Goal: Task Accomplishment & Management: Manage account settings

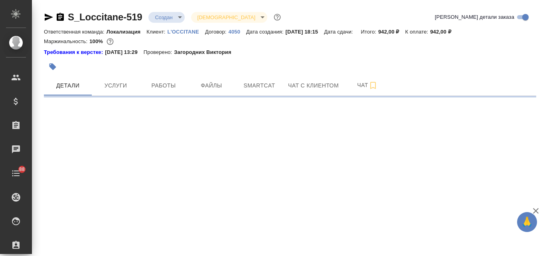
select select "RU"
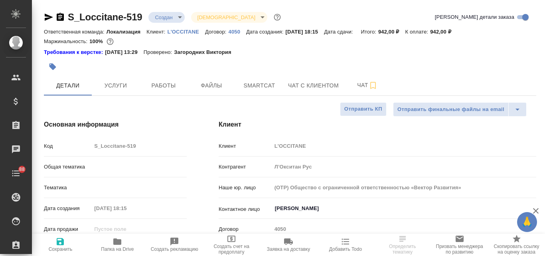
type textarea "x"
type input "Локализация"
type textarea "x"
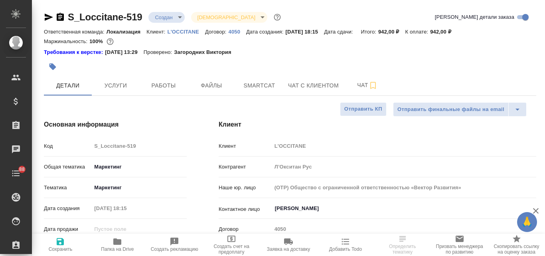
type textarea "x"
click at [180, 15] on body "🙏 .cls-1 fill:#fff; AWATERA Valyaeva Anna Клиенты Спецификации Заказы 101 Чаты …" at bounding box center [272, 128] width 545 height 256
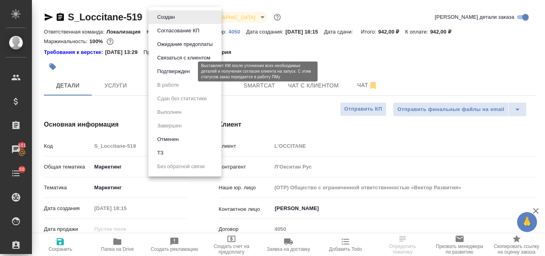
click at [173, 71] on button "Подтвержден" at bounding box center [173, 71] width 37 height 9
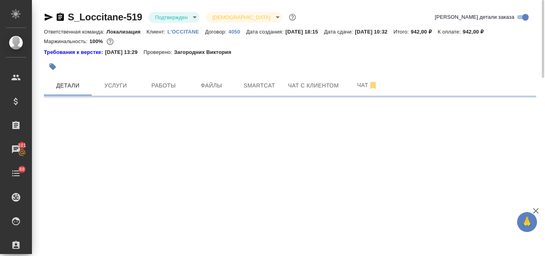
select select "RU"
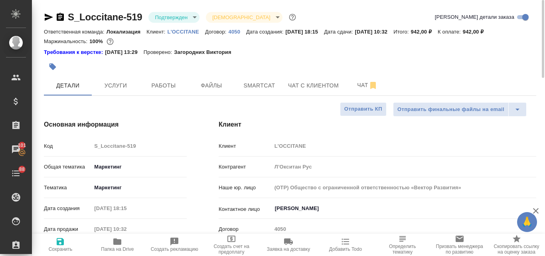
type textarea "x"
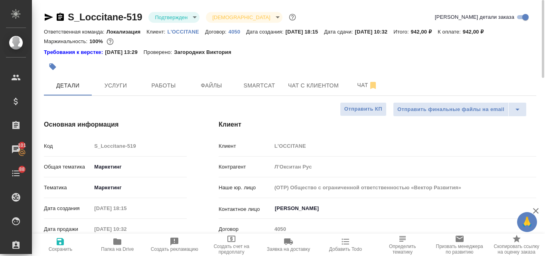
type textarea "x"
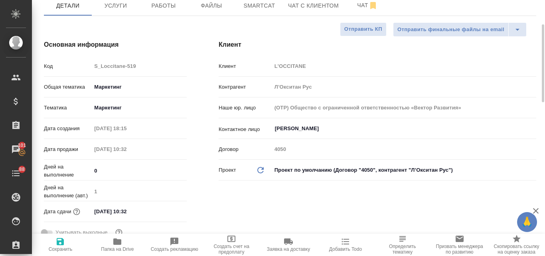
scroll to position [120, 0]
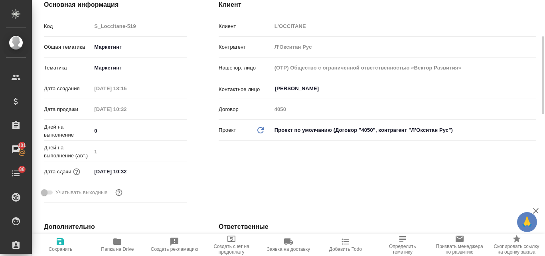
click at [113, 172] on input "15.10.2025 10:32" at bounding box center [126, 171] width 70 height 12
click at [164, 172] on icon "button" at bounding box center [163, 170] width 7 height 8
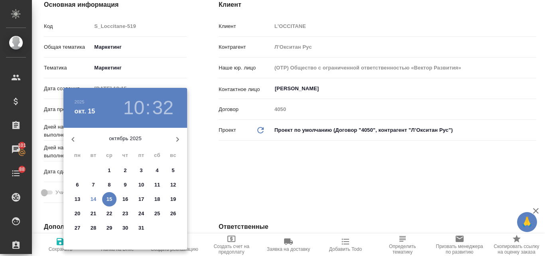
click at [108, 197] on p "15" at bounding box center [109, 199] width 6 height 8
type textarea "x"
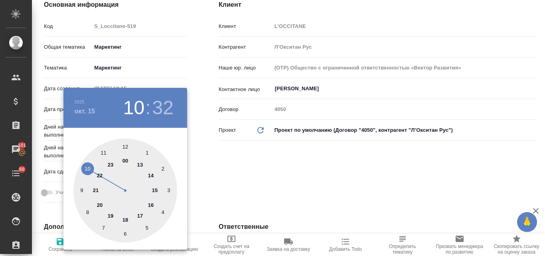
click at [126, 145] on div at bounding box center [125, 190] width 104 height 104
type input "15.10.2025 12:32"
type textarea "x"
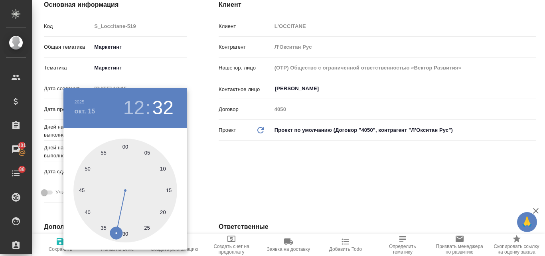
click at [124, 148] on div at bounding box center [125, 190] width 104 height 104
type input "[DATE] 12:00"
type textarea "x"
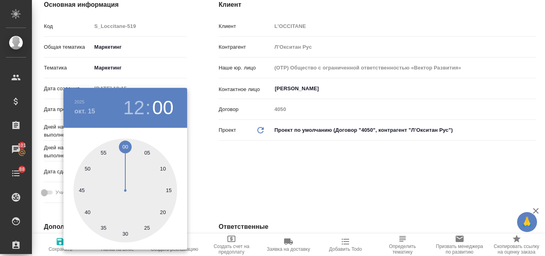
click at [256, 181] on div at bounding box center [272, 128] width 545 height 256
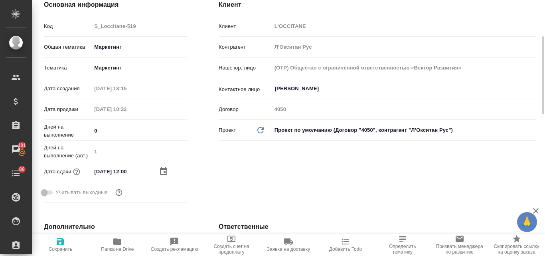
click at [59, 243] on icon "button" at bounding box center [60, 241] width 7 height 7
type textarea "x"
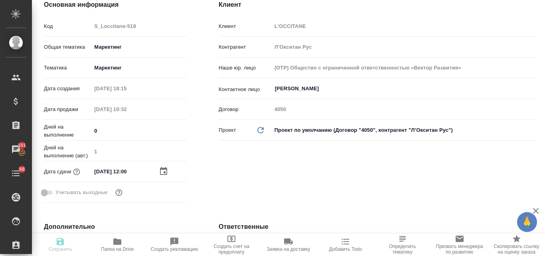
type textarea "x"
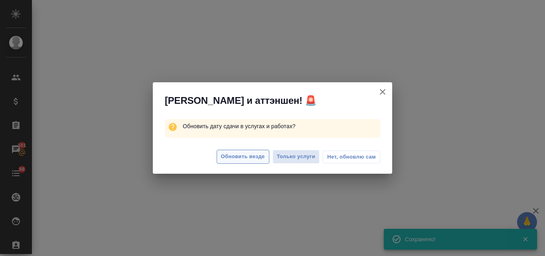
select select "RU"
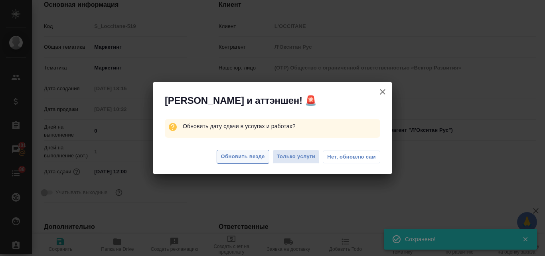
click at [262, 156] on span "Обновить везде" at bounding box center [243, 156] width 44 height 9
type textarea "x"
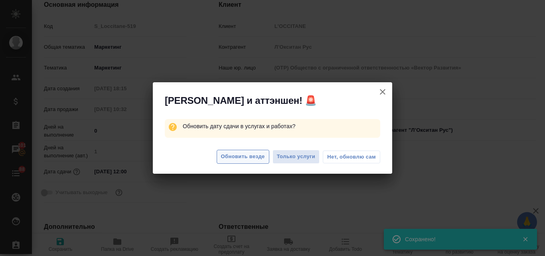
type textarea "x"
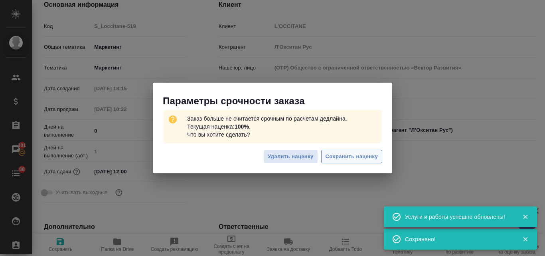
click at [334, 154] on span "Сохранить наценку" at bounding box center [351, 156] width 52 height 9
type textarea "x"
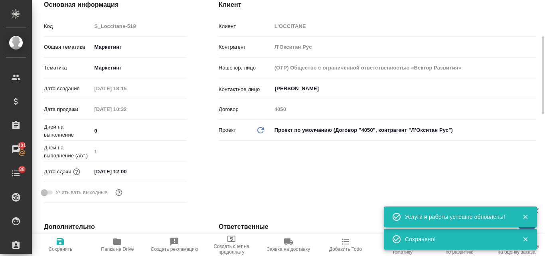
scroll to position [0, 0]
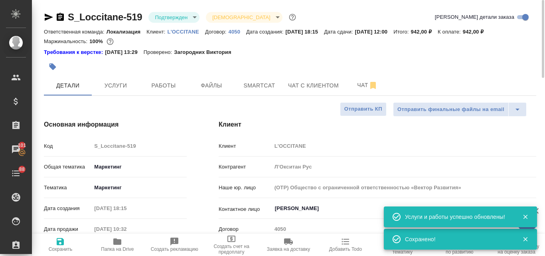
click at [47, 14] on icon "button" at bounding box center [49, 17] width 10 height 10
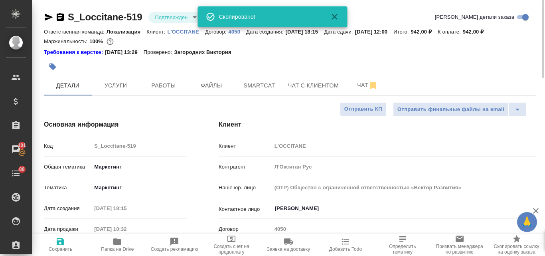
type textarea "x"
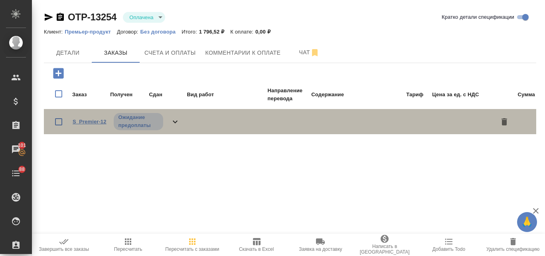
click at [96, 119] on link "S_Premier-12" at bounding box center [90, 121] width 34 height 6
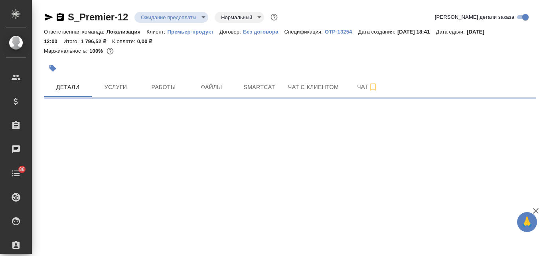
select select "RU"
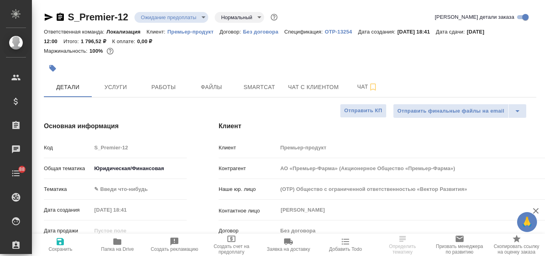
type input "АО «Премьер-Фарма» (Акционерное Общество «Премьер-Фарма»)"
type textarea "x"
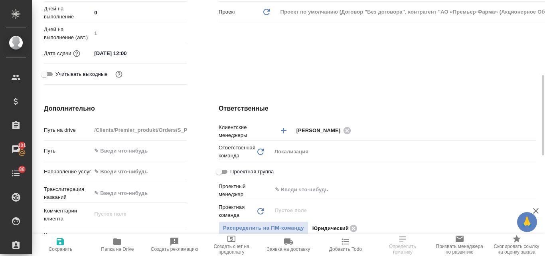
scroll to position [279, 0]
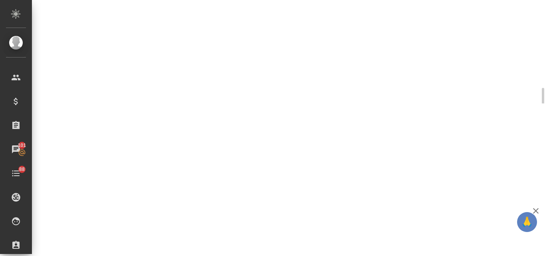
select select "RU"
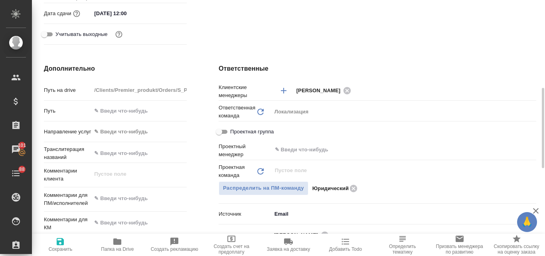
type textarea "x"
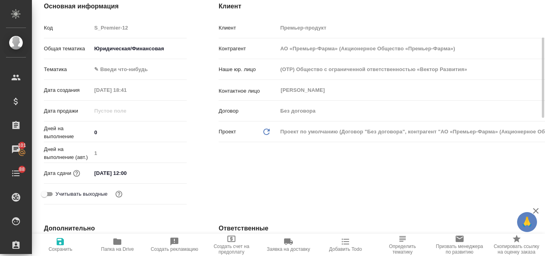
scroll to position [0, 0]
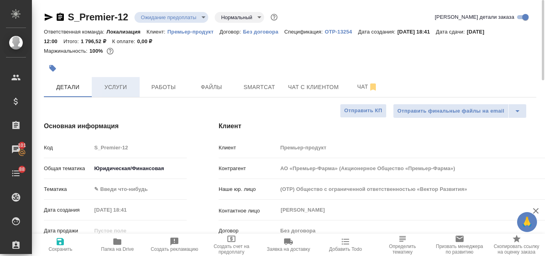
click at [117, 89] on span "Услуги" at bounding box center [115, 87] width 38 height 10
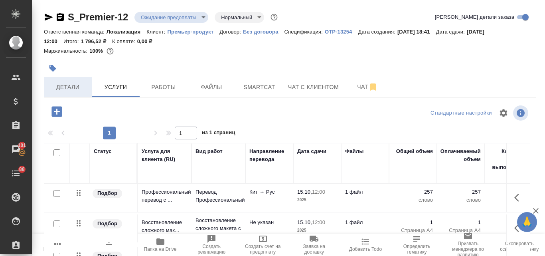
click at [71, 86] on span "Детали" at bounding box center [68, 87] width 38 height 10
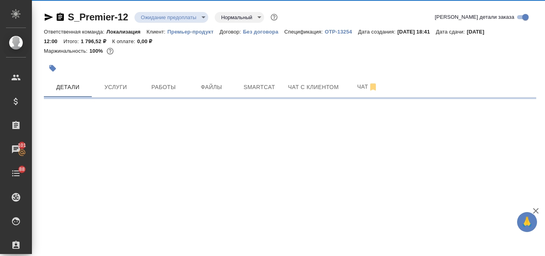
select select "RU"
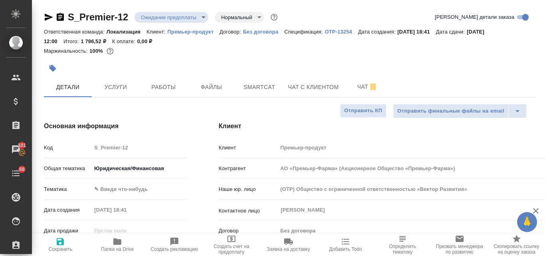
type textarea "x"
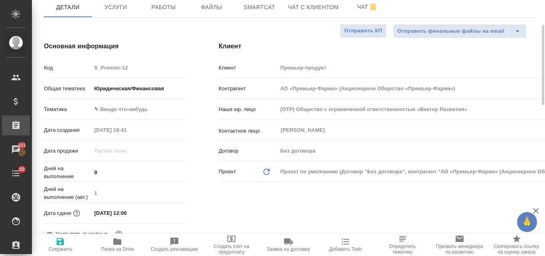
type input "АО «Премьер-Фарма» (Акционерное Общество «Премьер-Фарма»)"
type textarea "x"
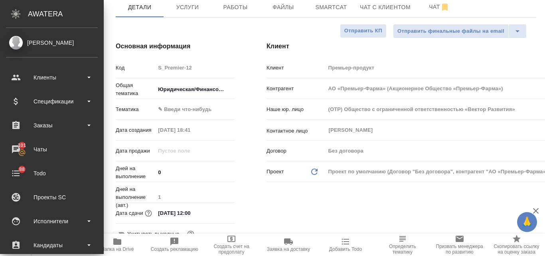
type input "АО «Премьер-Фарма» (Акционерное Общество «Премьер-Фарма»)"
type textarea "x"
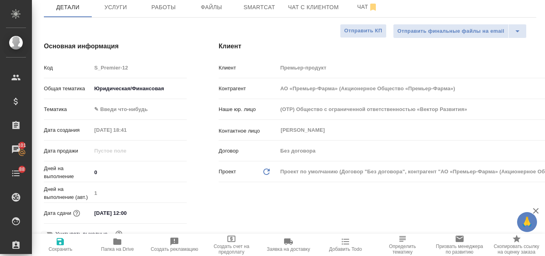
type input "АО «Премьер-Фарма» (Акционерное Общество «Премьер-Фарма»)"
type textarea "x"
type input "АО «Премьер-Фарма» (Акционерное Общество «Премьер-Фарма»)"
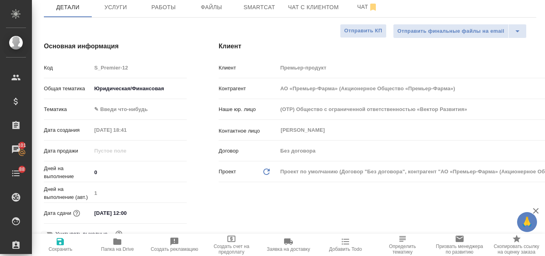
type textarea "x"
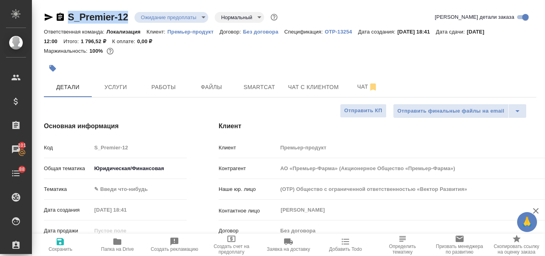
drag, startPoint x: 74, startPoint y: 10, endPoint x: 134, endPoint y: 18, distance: 60.3
copy link "S_Premier-12"
type input "АО «Премьер-Фарма» (Акционерное Общество «Премьер-Фарма»)"
type textarea "x"
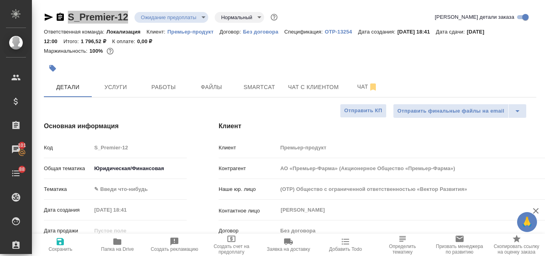
type textarea "x"
type input "АО «Премьер-Фарма» (Акционерное Общество «Премьер-Фарма»)"
type textarea "x"
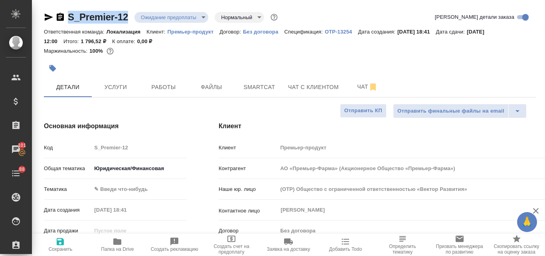
type textarea "x"
click at [78, 87] on span "Детали" at bounding box center [68, 87] width 38 height 10
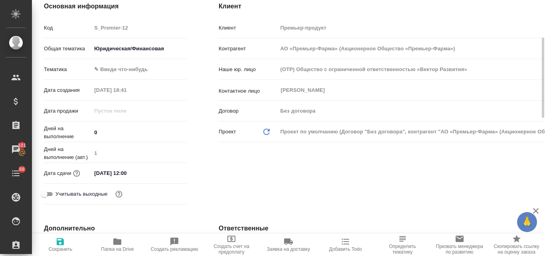
scroll to position [199, 0]
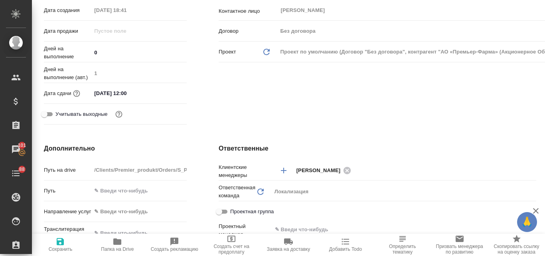
click at [126, 95] on input "[DATE] 12:00" at bounding box center [126, 93] width 70 height 12
click at [163, 95] on icon "button" at bounding box center [164, 93] width 10 height 10
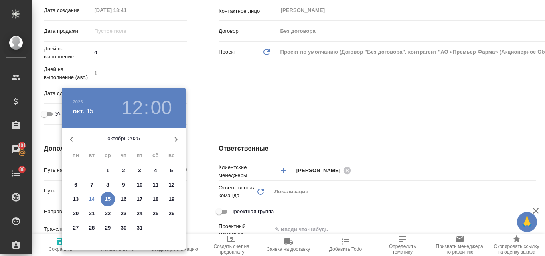
click at [137, 199] on p "17" at bounding box center [140, 199] width 6 height 8
type input "[DATE] 12:00"
type input "АО «Премьер-Фарма» (Акционерное Общество «Премьер-Фарма»)"
type textarea "x"
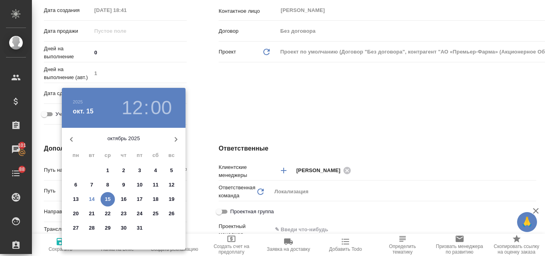
type textarea "x"
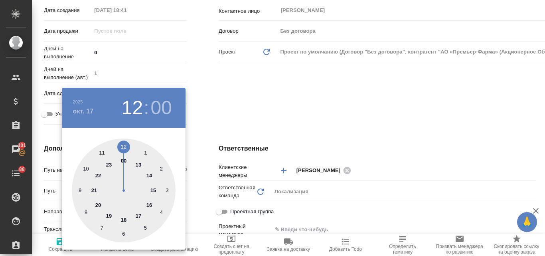
drag, startPoint x: 122, startPoint y: 144, endPoint x: 122, endPoint y: 150, distance: 6.0
click at [122, 144] on div at bounding box center [124, 190] width 104 height 104
type input "АО «Премьер-Фарма» (Акционерное Общество «Премьер-Фарма»)"
type textarea "x"
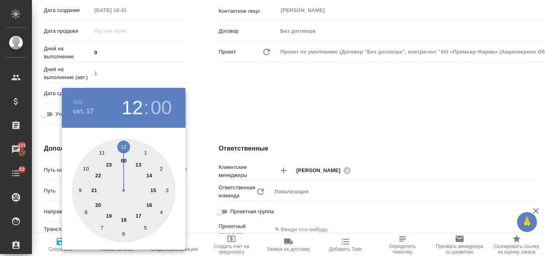
type textarea "x"
click at [124, 148] on div at bounding box center [124, 190] width 104 height 104
type input "АО «Премьер-Фарма» (Акционерное Общество «Премьер-Фарма»)"
type textarea "x"
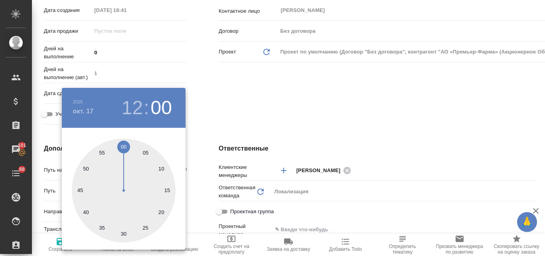
type textarea "x"
click at [221, 122] on div at bounding box center [272, 128] width 545 height 256
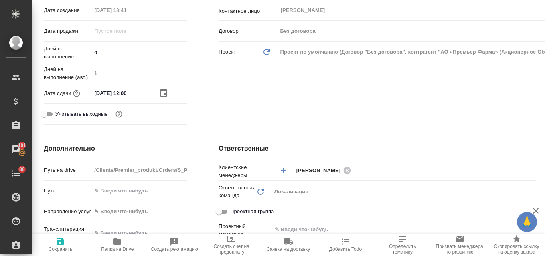
click at [66, 248] on span "Сохранить" at bounding box center [61, 249] width 24 height 6
type input "АО «Премьер-Фарма» (Акционерное Общество «Премьер-Фарма»)"
type textarea "x"
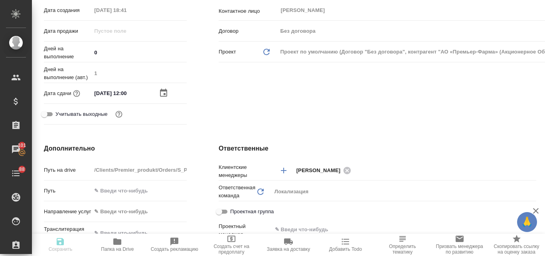
type input "АО «Премьер-Фарма» (Акционерное Общество «Премьер-Фарма»)"
type textarea "x"
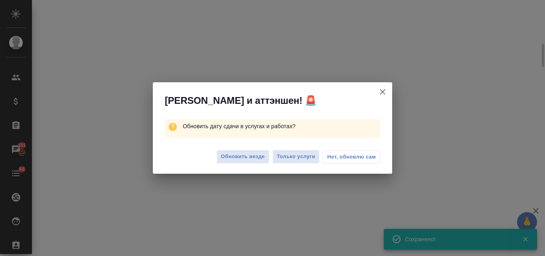
select select "RU"
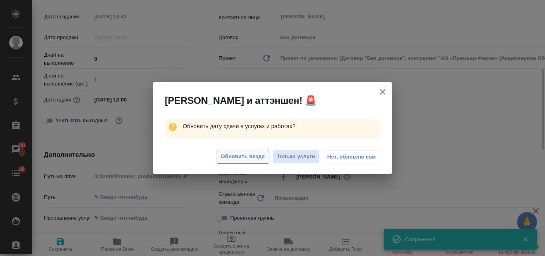
type textarea "x"
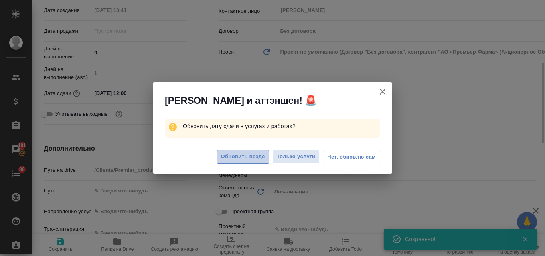
click at [258, 160] on span "Обновить везде" at bounding box center [243, 156] width 44 height 9
type input "АО «Премьер-Фарма» (Акционерное Общество «Премьер-Фарма»)"
type textarea "x"
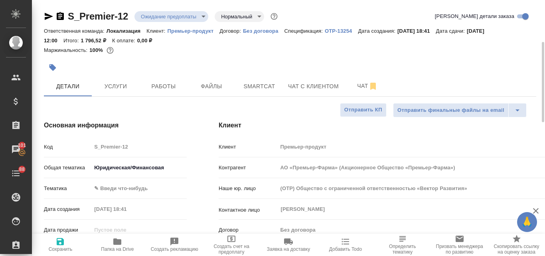
scroll to position [0, 0]
click at [199, 18] on body "🙏 .cls-1 fill:#fff; AWATERA Valyaeva [PERSON_NAME] Спецификации Заказы 101 Чаты…" at bounding box center [272, 128] width 545 height 256
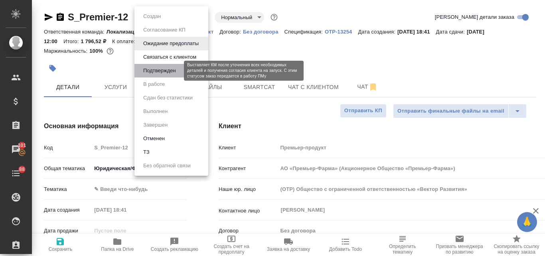
click at [161, 71] on button "Подтвержден" at bounding box center [159, 70] width 37 height 9
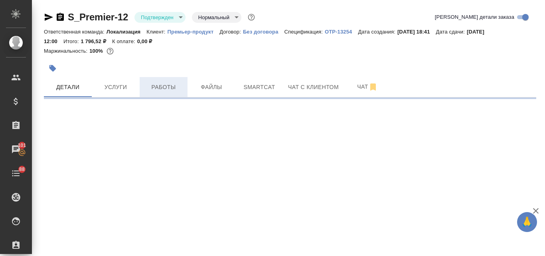
select select "RU"
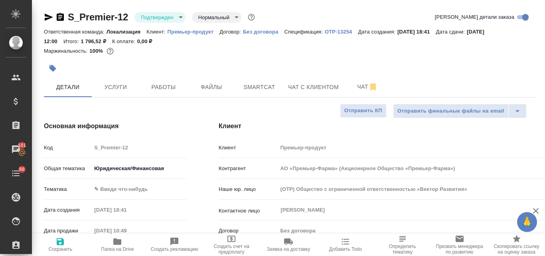
type textarea "x"
type input "АО «Премьер-Фарма» (Акционерное Общество «Премьер-Фарма»)"
type textarea "x"
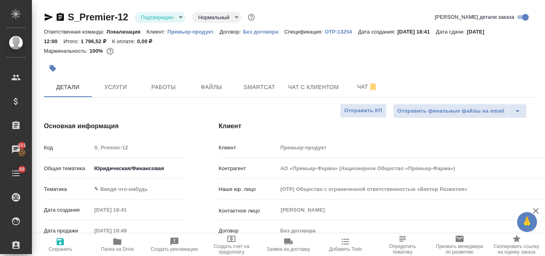
type textarea "x"
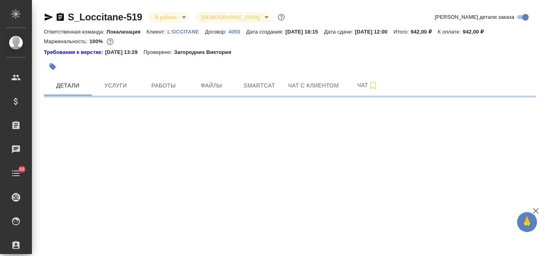
select select "RU"
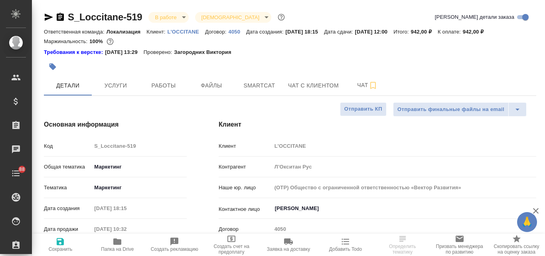
type textarea "x"
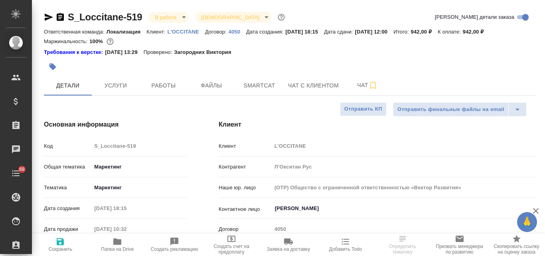
type textarea "x"
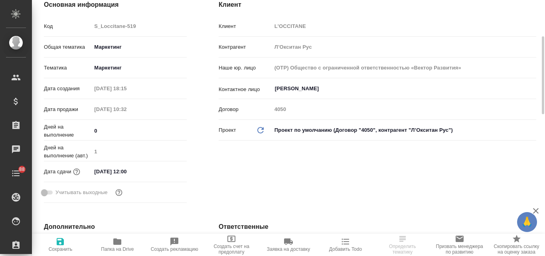
click at [115, 167] on input "[DATE] 12:00" at bounding box center [126, 171] width 70 height 12
click at [161, 170] on icon "button" at bounding box center [164, 171] width 10 height 10
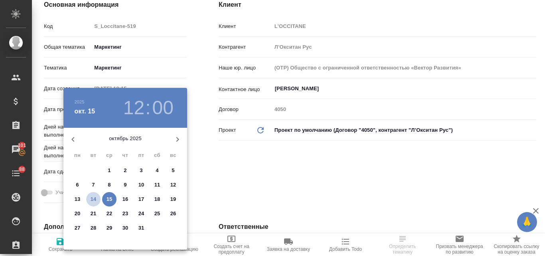
click at [91, 198] on p "14" at bounding box center [94, 199] width 6 height 8
type input "14.10.2025 12:00"
type textarea "x"
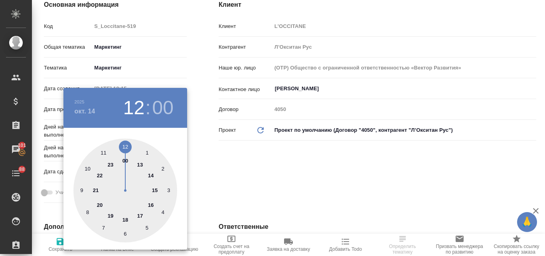
click at [126, 146] on div at bounding box center [125, 190] width 104 height 104
type textarea "x"
click at [126, 146] on div at bounding box center [125, 190] width 104 height 104
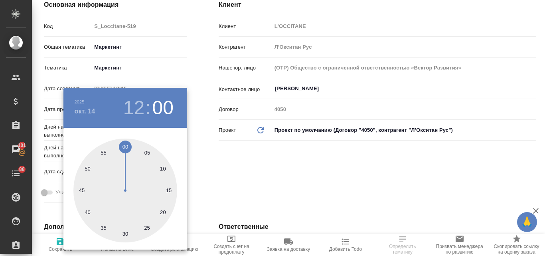
type textarea "x"
click at [252, 177] on div at bounding box center [272, 128] width 545 height 256
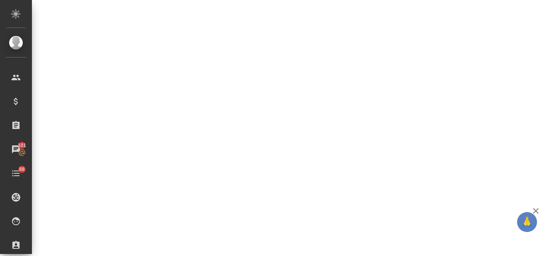
select select "RU"
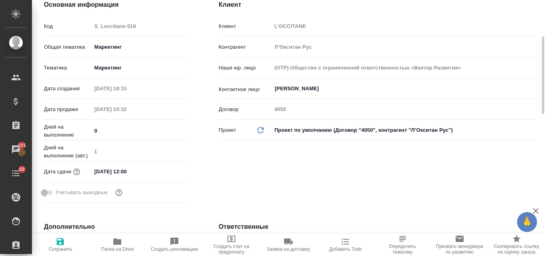
type textarea "x"
click at [103, 169] on input "[DATE] 12:00" at bounding box center [127, 171] width 70 height 12
click at [162, 171] on icon "button" at bounding box center [164, 171] width 10 height 10
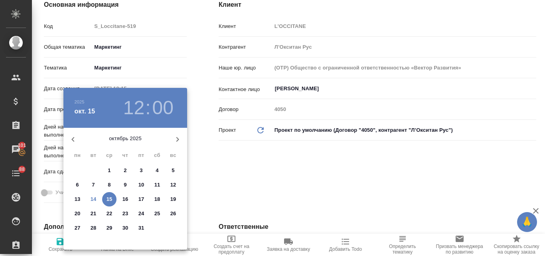
click at [90, 195] on button "14" at bounding box center [93, 199] width 14 height 14
type input "14.10.2025 12:00"
type textarea "x"
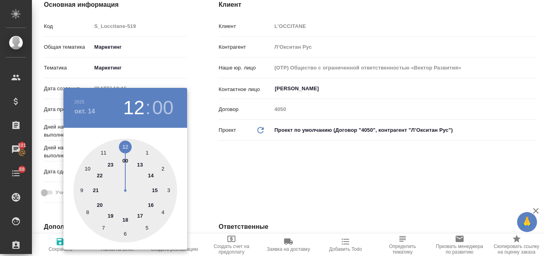
click at [141, 165] on div at bounding box center [125, 190] width 104 height 104
type input "14.10.2025 13:00"
type textarea "x"
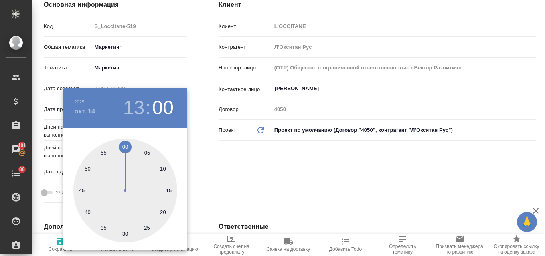
drag, startPoint x: 124, startPoint y: 142, endPoint x: 137, endPoint y: 148, distance: 14.1
click at [125, 143] on div at bounding box center [125, 190] width 104 height 104
type textarea "x"
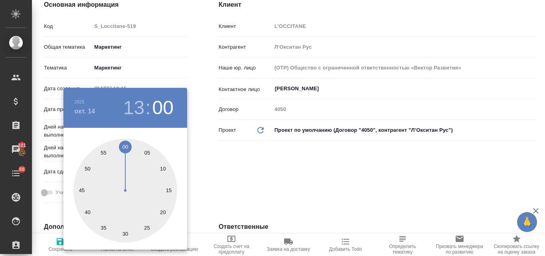
click at [248, 187] on div at bounding box center [272, 128] width 545 height 256
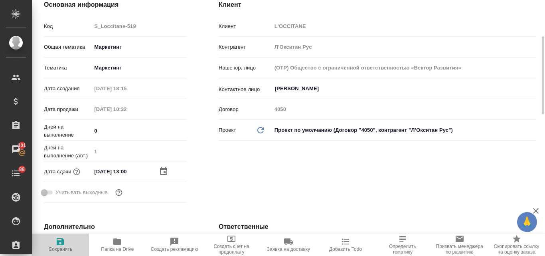
click at [63, 244] on icon "button" at bounding box center [60, 241] width 7 height 7
type textarea "x"
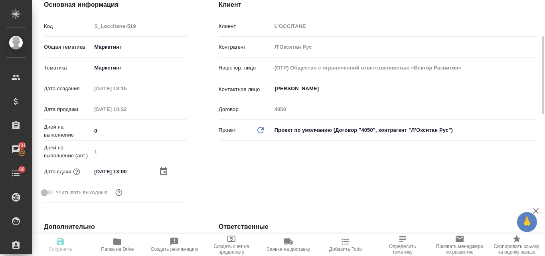
type textarea "x"
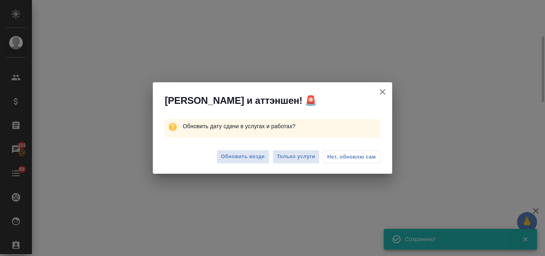
select select "RU"
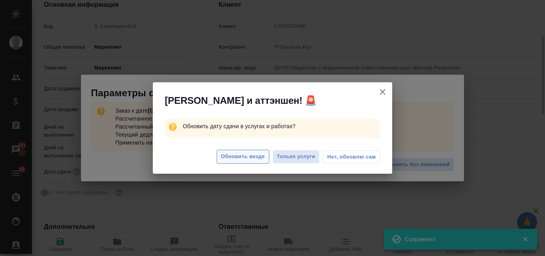
type textarea "x"
click at [257, 155] on span "Обновить везде" at bounding box center [243, 156] width 44 height 9
type textarea "x"
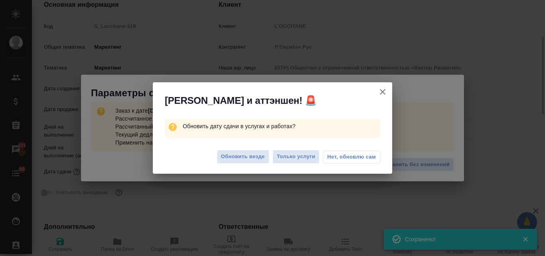
type textarea "x"
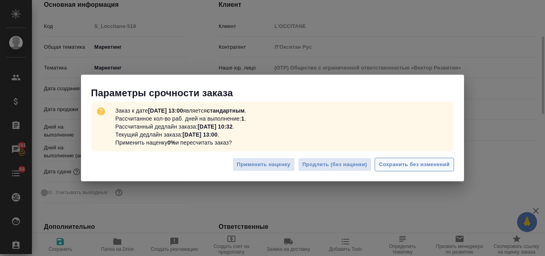
click at [393, 163] on span "Сохранить без изменений" at bounding box center [414, 164] width 71 height 9
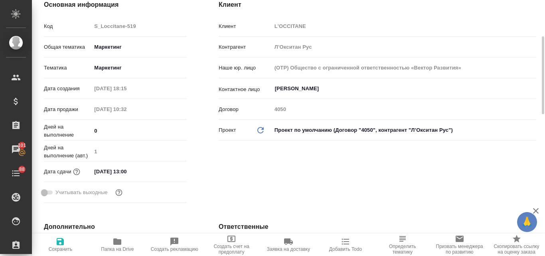
type textarea "x"
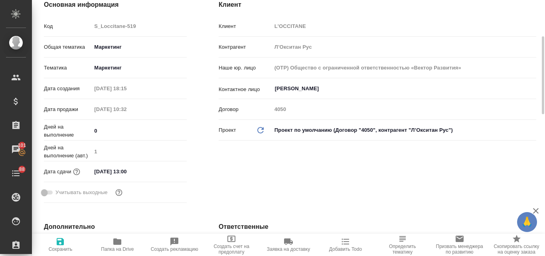
type textarea "x"
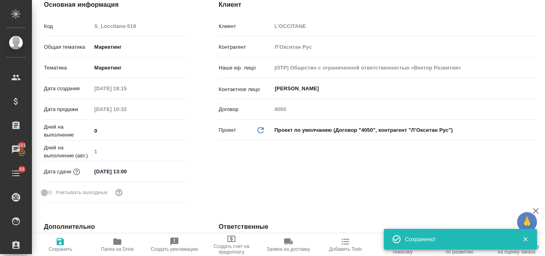
scroll to position [0, 0]
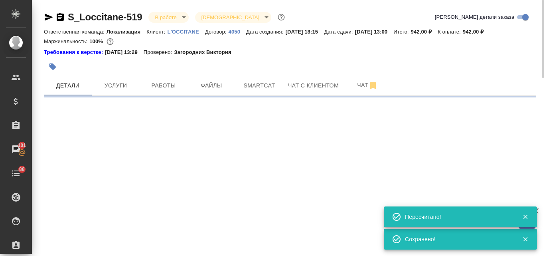
type input "urgent"
select select "RU"
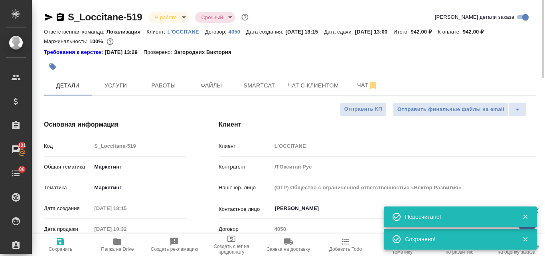
type textarea "x"
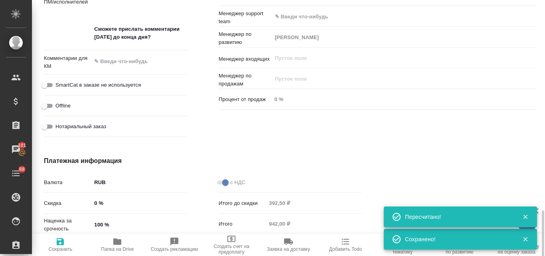
scroll to position [558, 0]
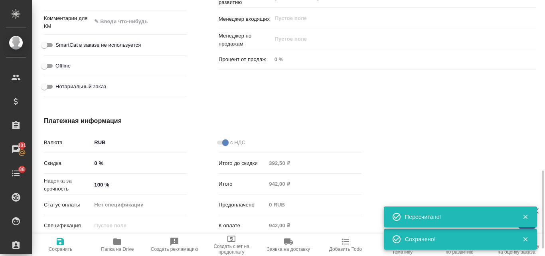
type textarea "x"
